Goal: Find specific page/section: Find specific page/section

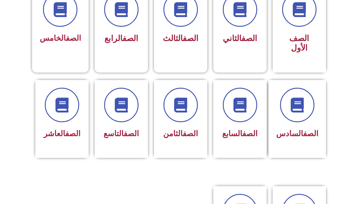
scroll to position [183, 0]
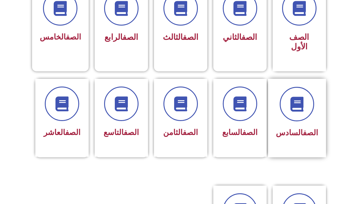
click at [319, 101] on div "الصف السادس" at bounding box center [297, 118] width 58 height 78
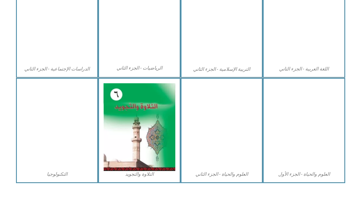
scroll to position [324, 0]
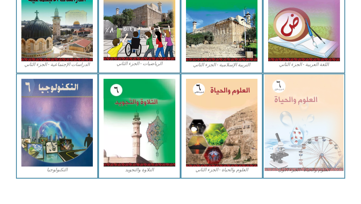
click at [306, 103] on img at bounding box center [304, 123] width 79 height 96
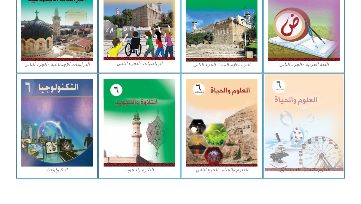
click at [306, 103] on img at bounding box center [304, 123] width 79 height 96
